Goal: Transaction & Acquisition: Subscribe to service/newsletter

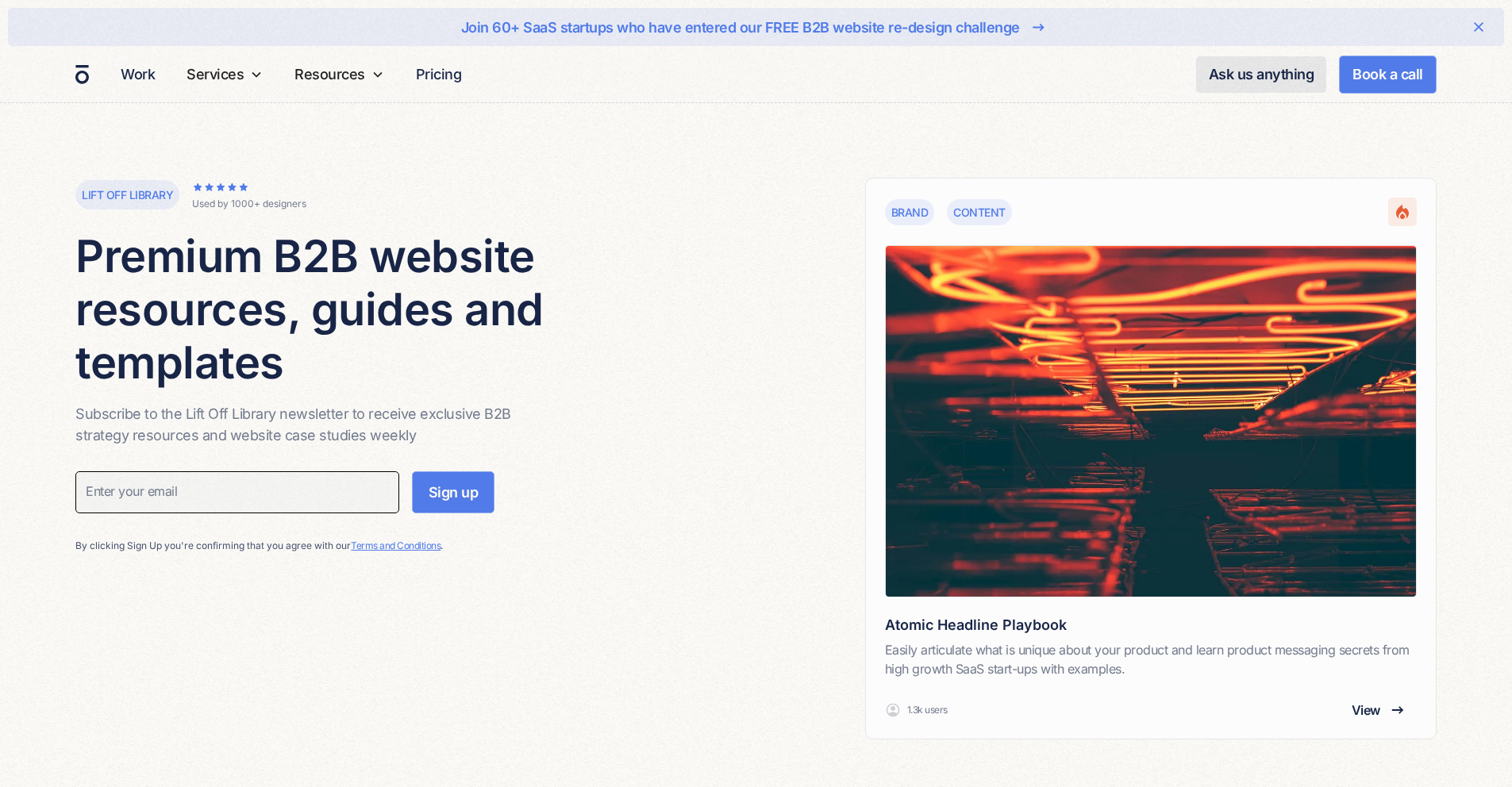
click at [316, 490] on input "Subscribe Form" at bounding box center [237, 492] width 324 height 42
type input "[EMAIL_ADDRESS][DOMAIN_NAME]"
click at [464, 513] on form "Sign up" at bounding box center [284, 498] width 419 height 55
click at [224, 498] on input "Subscribe Form" at bounding box center [237, 492] width 324 height 42
type input "[EMAIL_ADDRESS][DOMAIN_NAME]"
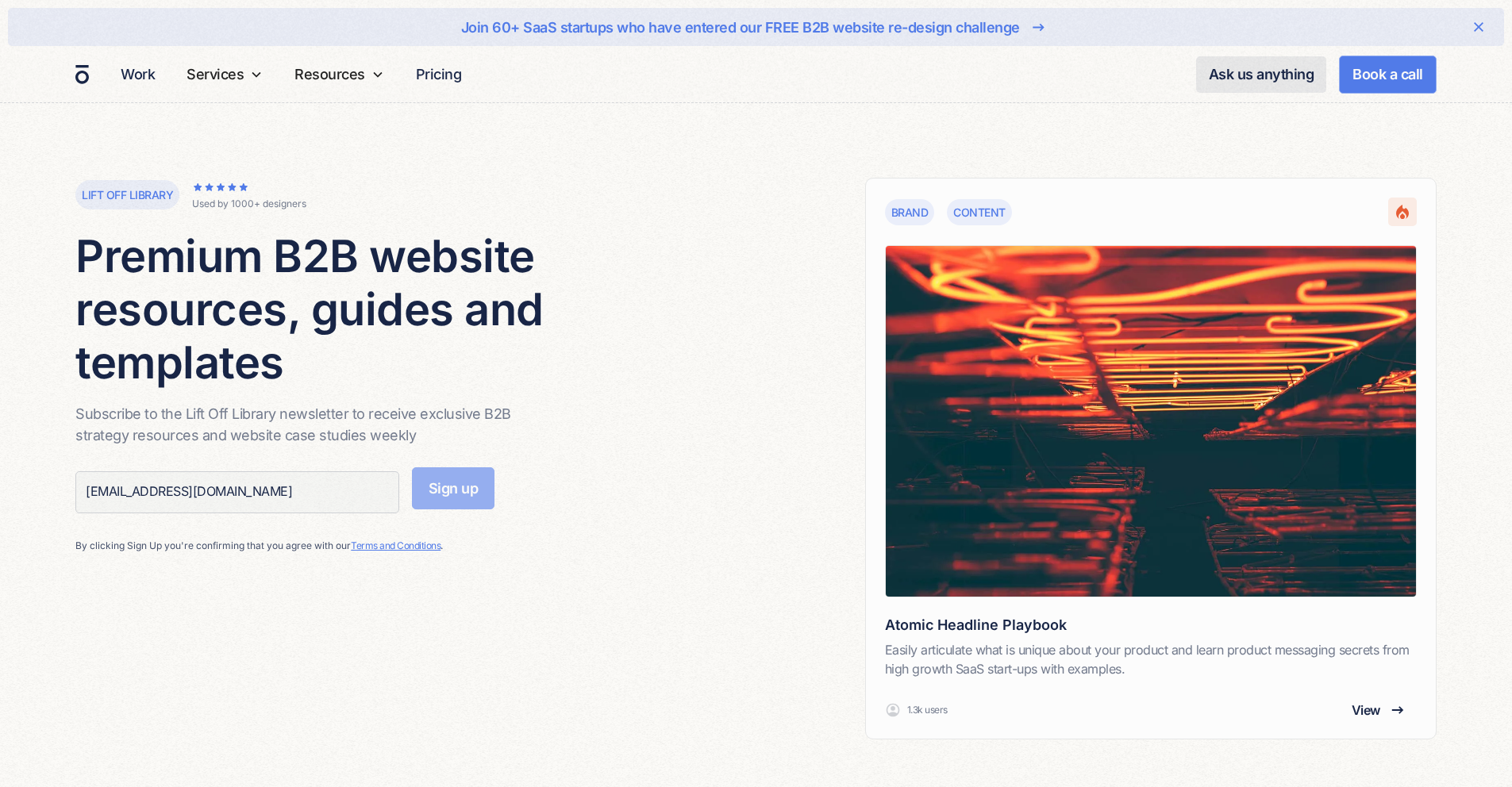
click at [442, 482] on input "Sign up" at bounding box center [453, 489] width 83 height 42
type input "Please wait..."
